Goal: Check status: Check status

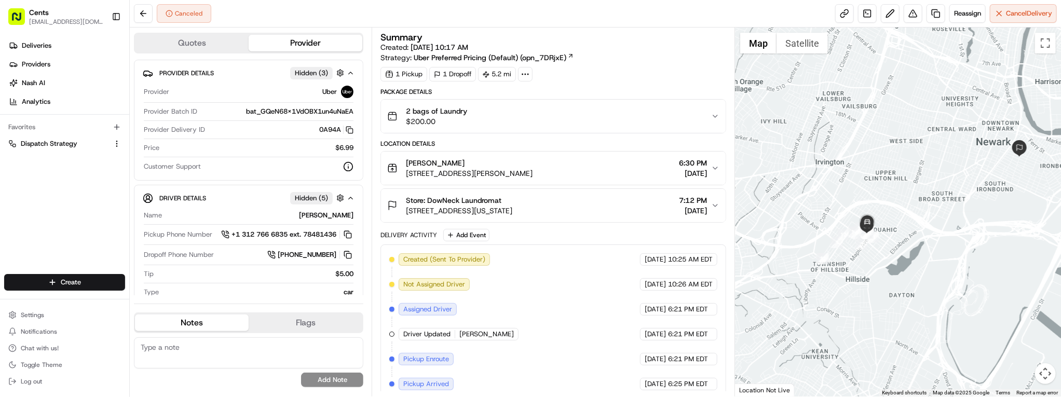
drag, startPoint x: 862, startPoint y: 275, endPoint x: 910, endPoint y: 256, distance: 51.0
click at [910, 256] on div at bounding box center [898, 212] width 326 height 369
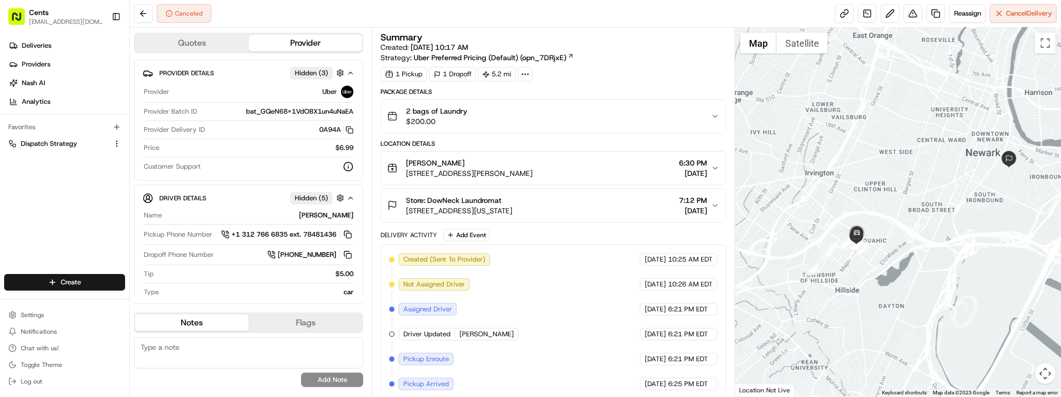
drag, startPoint x: 878, startPoint y: 257, endPoint x: 863, endPoint y: 271, distance: 20.2
click at [863, 271] on div at bounding box center [898, 212] width 326 height 369
click at [812, 238] on div at bounding box center [898, 212] width 326 height 369
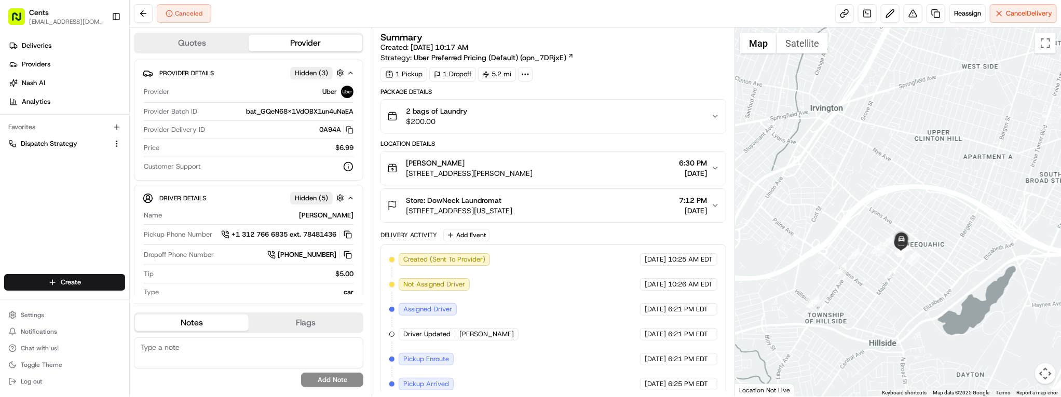
click at [844, 241] on div at bounding box center [898, 212] width 326 height 369
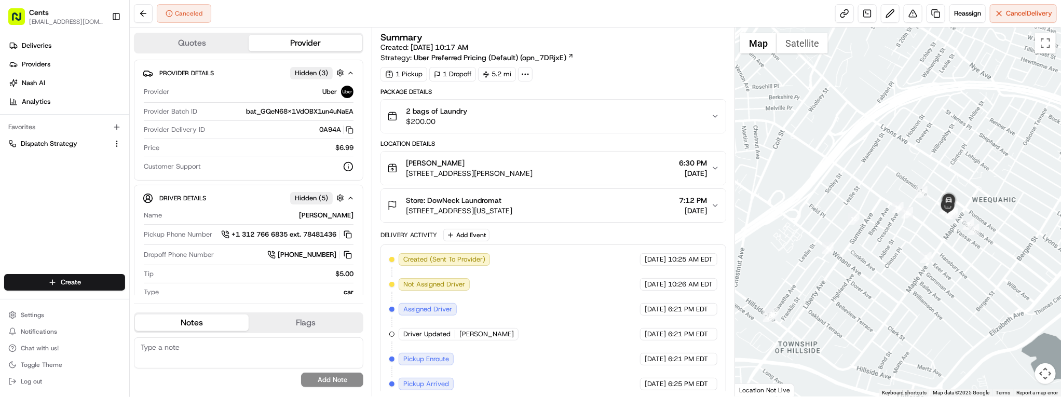
drag, startPoint x: 846, startPoint y: 255, endPoint x: 835, endPoint y: 205, distance: 51.0
click at [835, 205] on div at bounding box center [898, 212] width 326 height 369
click at [704, 129] on button "2 bags of Laundry $200.00" at bounding box center [553, 116] width 345 height 33
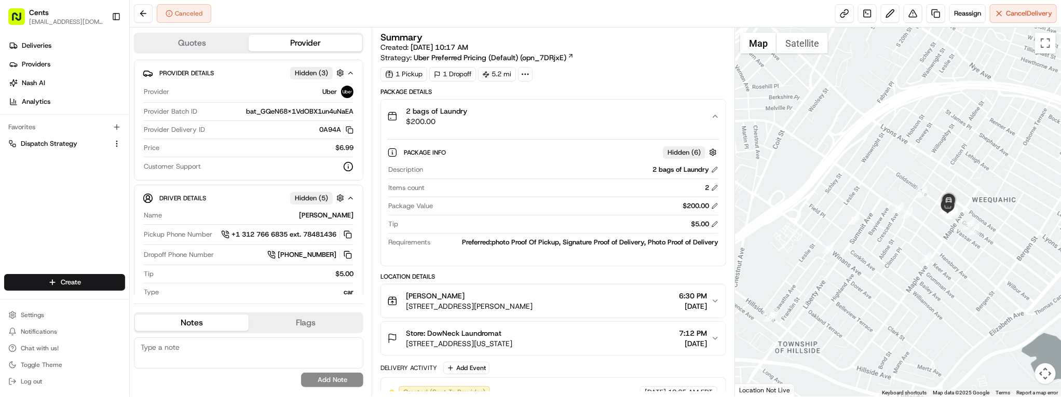
click at [690, 156] on span "Hidden ( 6 )" at bounding box center [684, 152] width 33 height 9
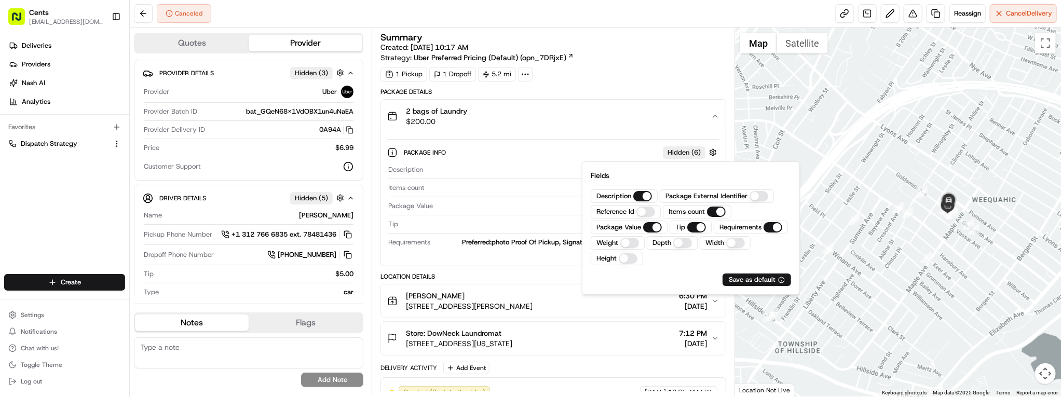
click at [663, 126] on div "2 bags of Laundry $200.00" at bounding box center [549, 116] width 324 height 21
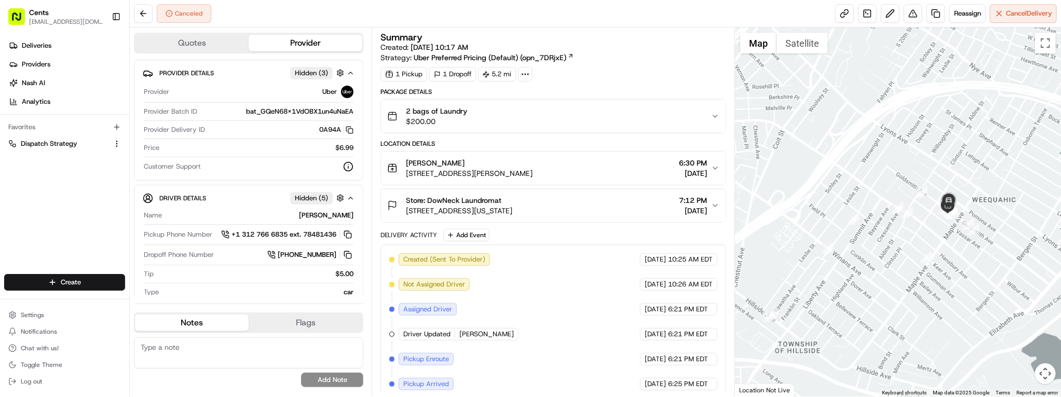
scroll to position [133, 0]
